Goal: Find specific page/section: Find specific page/section

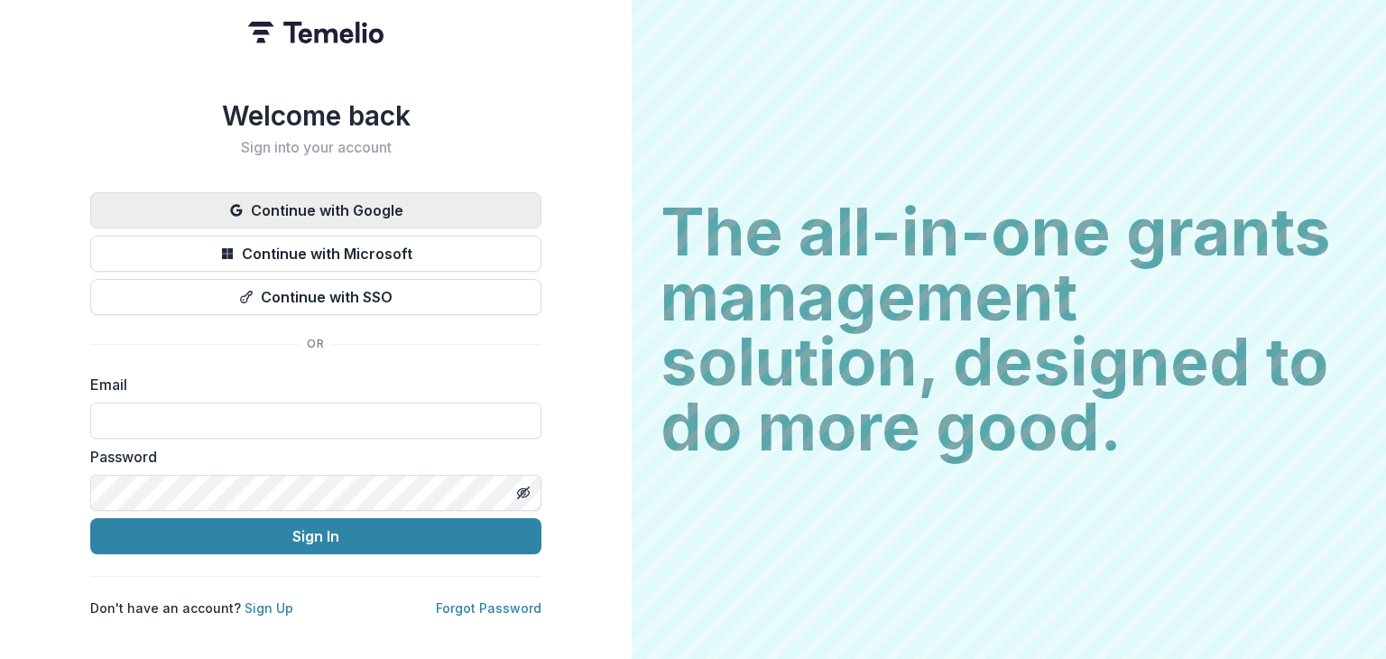
click at [415, 201] on button "Continue with Google" at bounding box center [315, 210] width 451 height 36
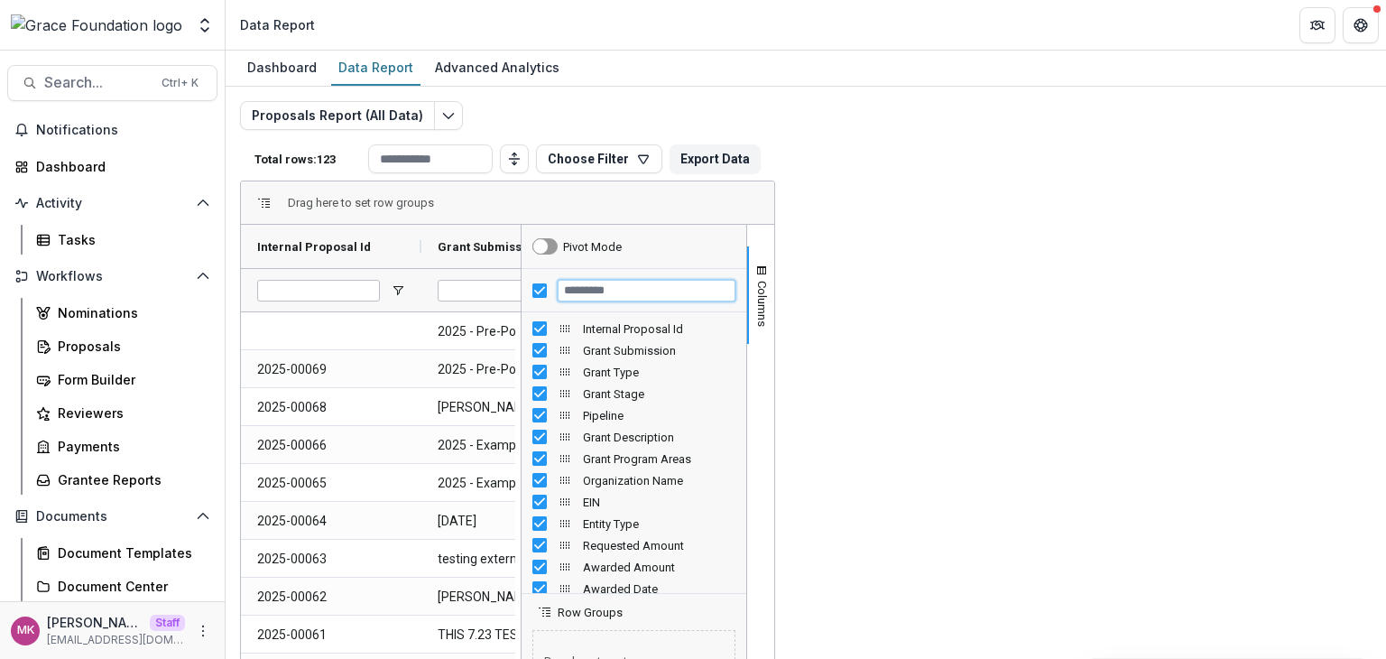
click at [735, 300] on input "Filter Columns Input" at bounding box center [647, 291] width 178 height 22
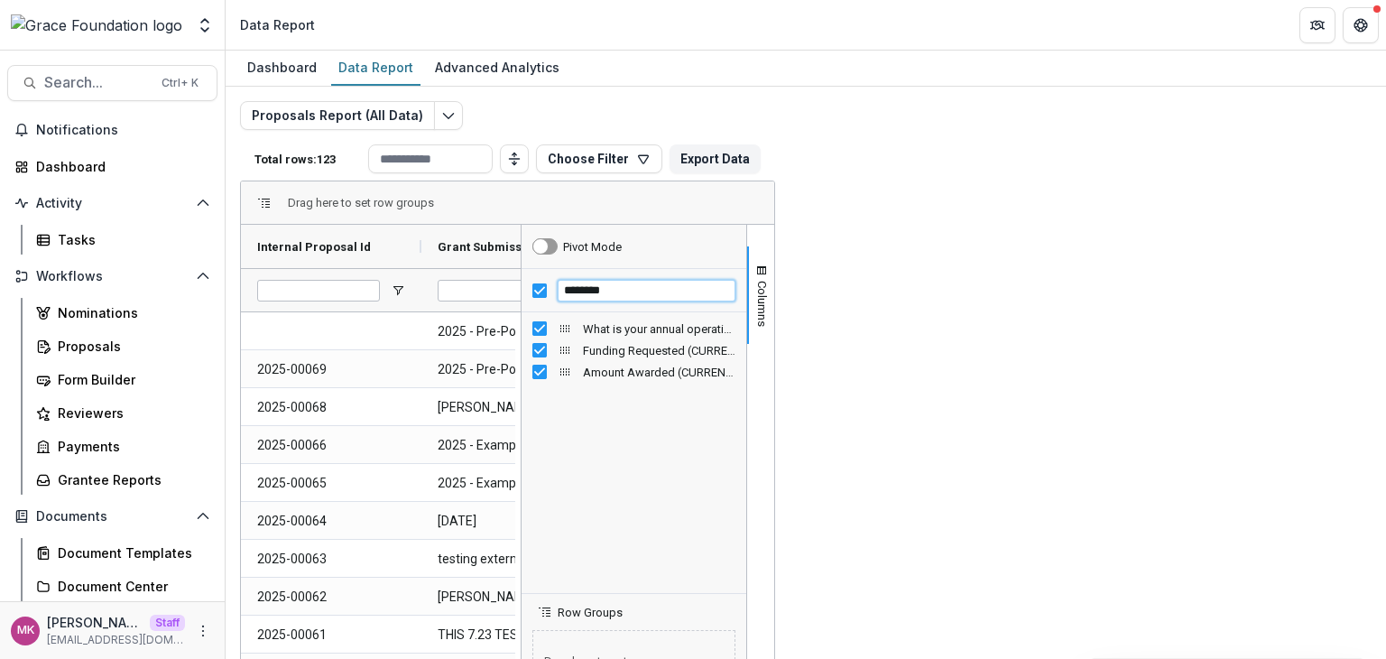
type input "********"
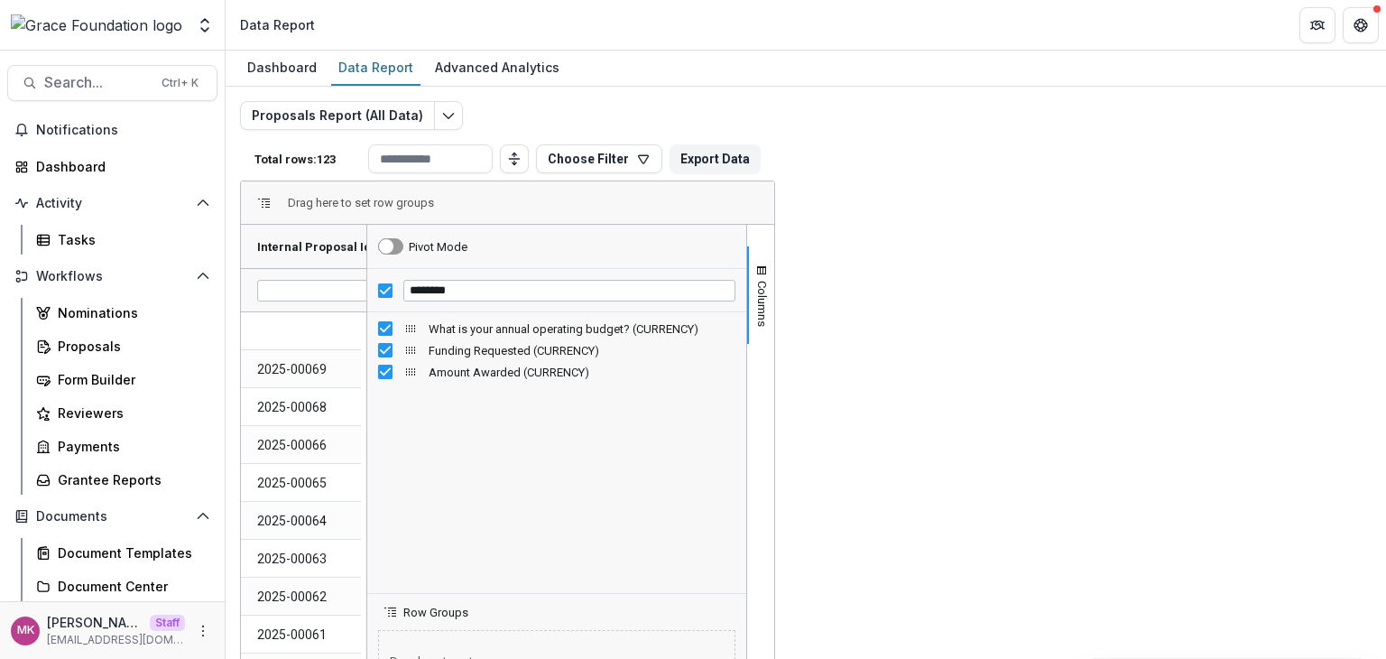
drag, startPoint x: 1112, startPoint y: 335, endPoint x: 958, endPoint y: 353, distance: 155.3
click at [369, 353] on div at bounding box center [366, 518] width 5 height 586
click at [760, 156] on button "Export Data" at bounding box center [714, 158] width 91 height 29
click at [444, 115] on icon "Edit selected report" at bounding box center [448, 115] width 14 height 14
